Goal: Information Seeking & Learning: Learn about a topic

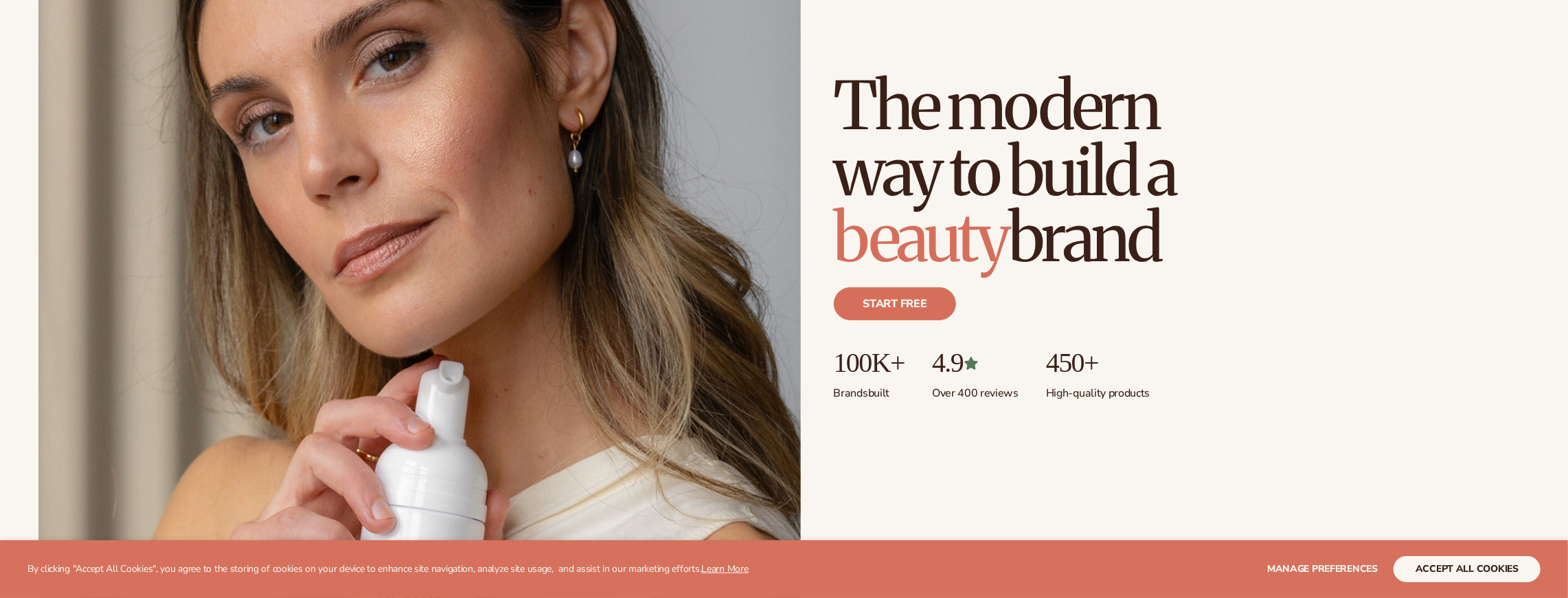
scroll to position [229, 0]
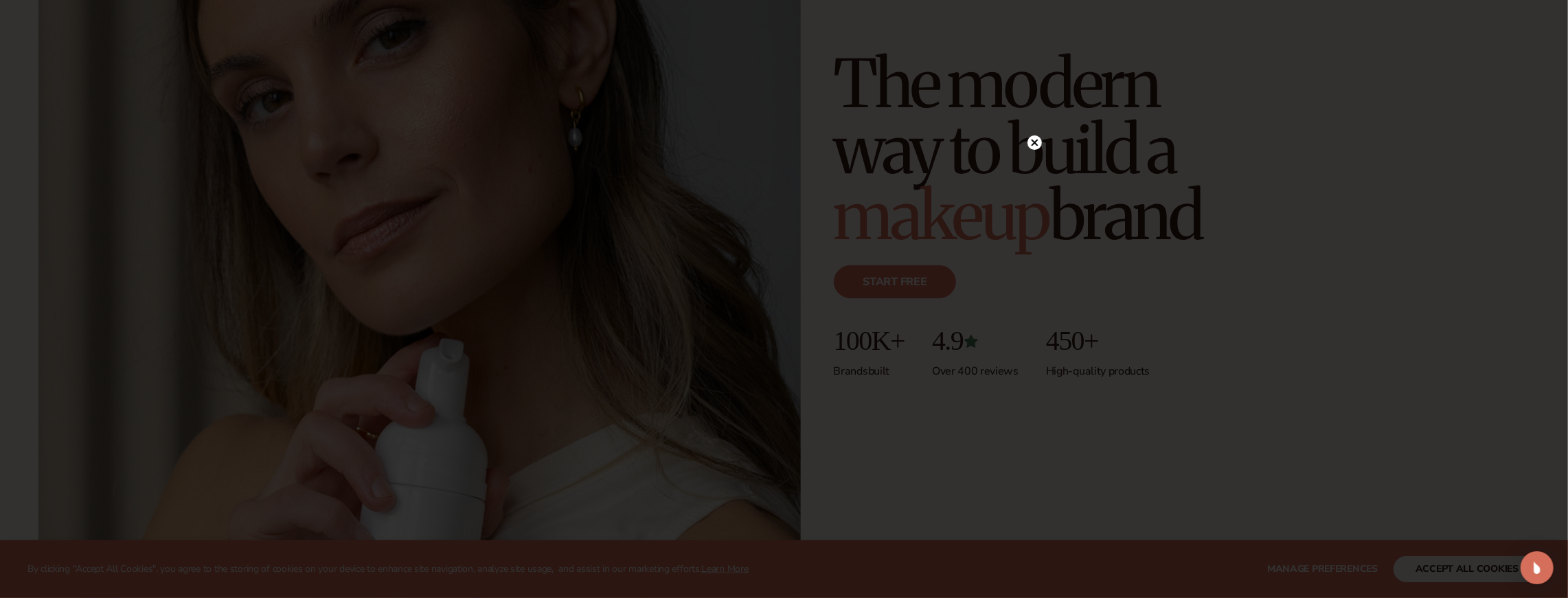
click at [1034, 145] on circle at bounding box center [1034, 142] width 15 height 15
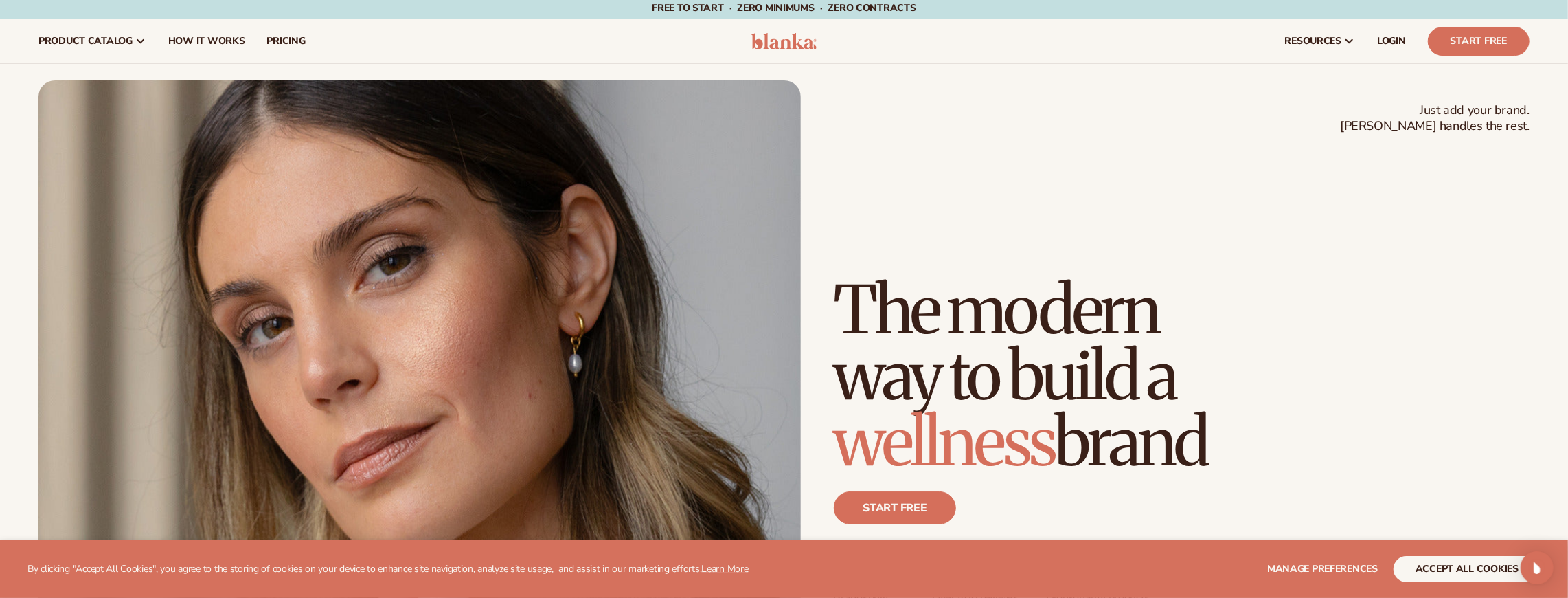
scroll to position [0, 0]
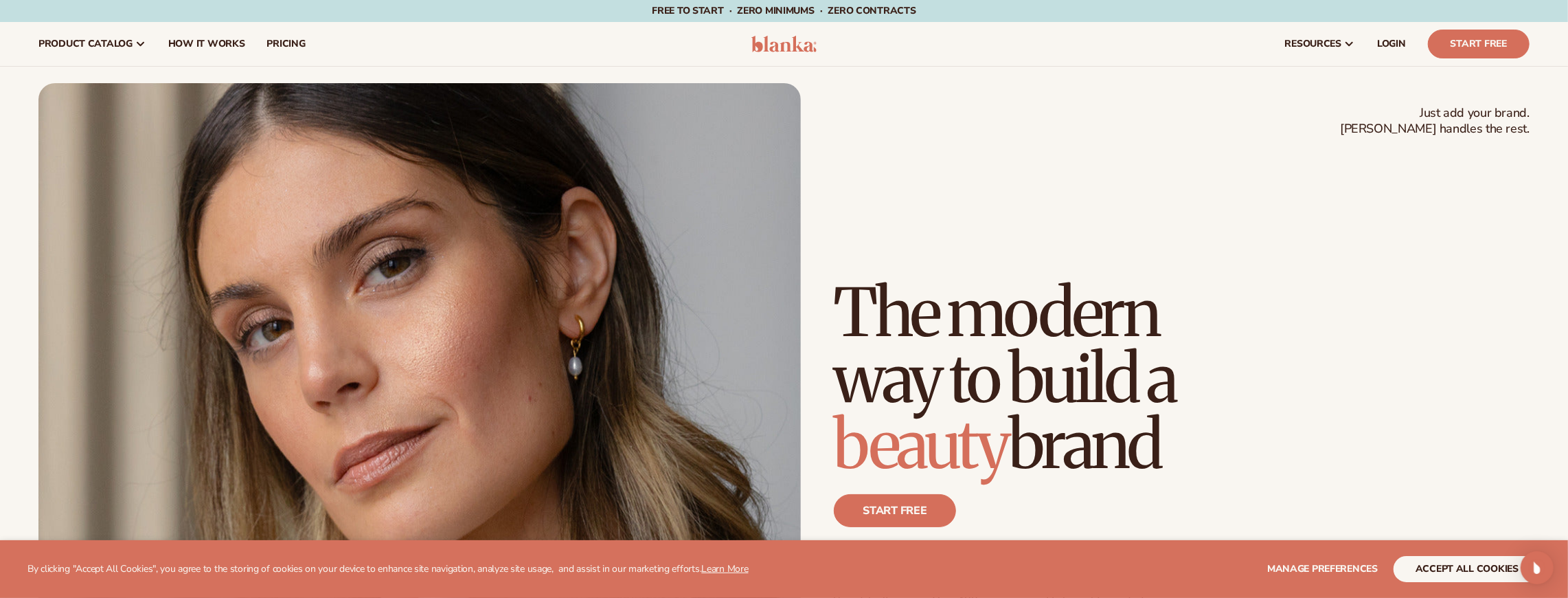
click at [786, 46] on img at bounding box center [784, 44] width 65 height 16
click at [292, 46] on span "pricing" at bounding box center [285, 44] width 38 height 11
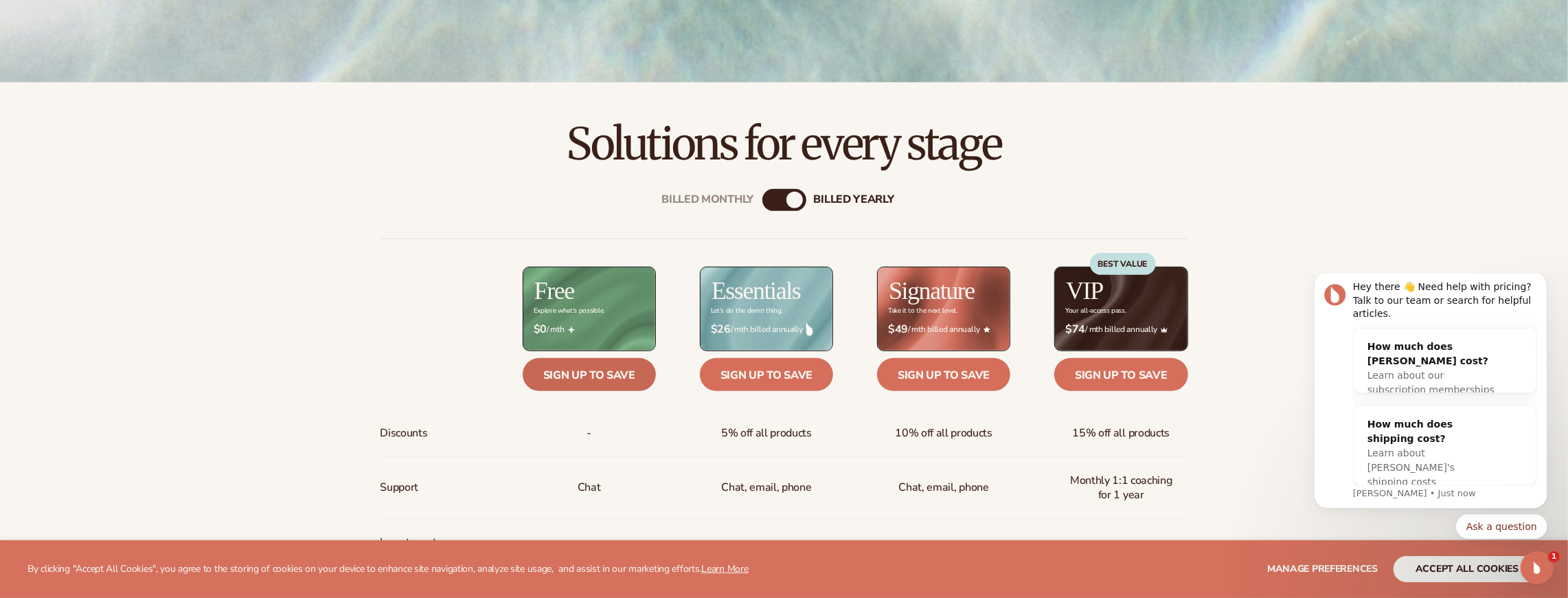
click at [593, 369] on link "Sign up to save" at bounding box center [590, 374] width 133 height 33
